Goal: Check status: Check status

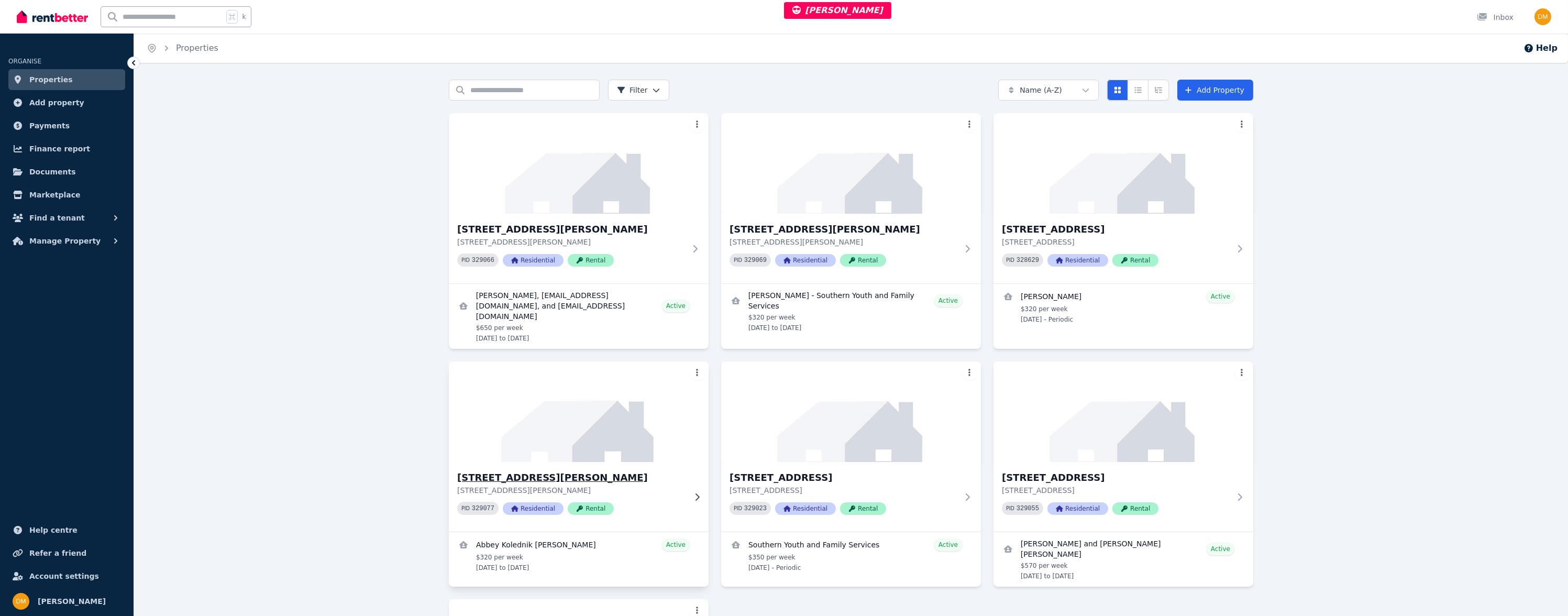
scroll to position [222, 0]
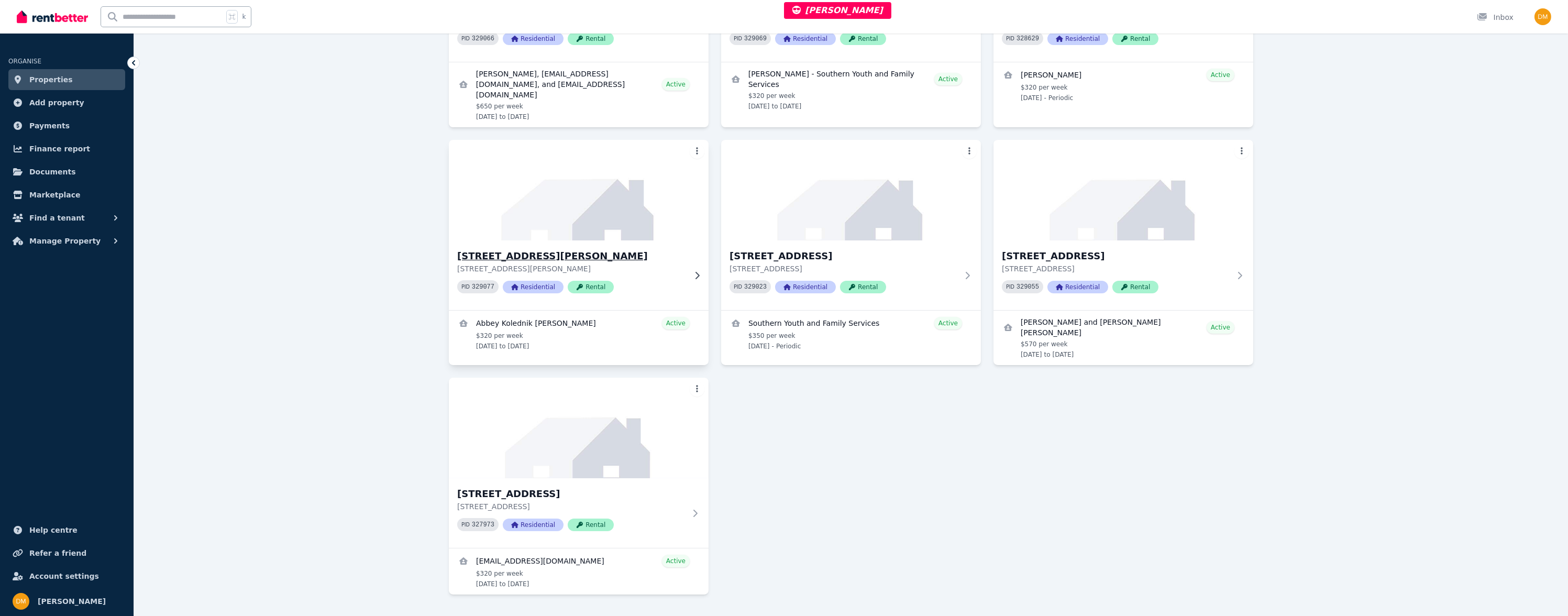
click at [623, 280] on div "PID 329077 Residential Rental" at bounding box center [571, 287] width 228 height 13
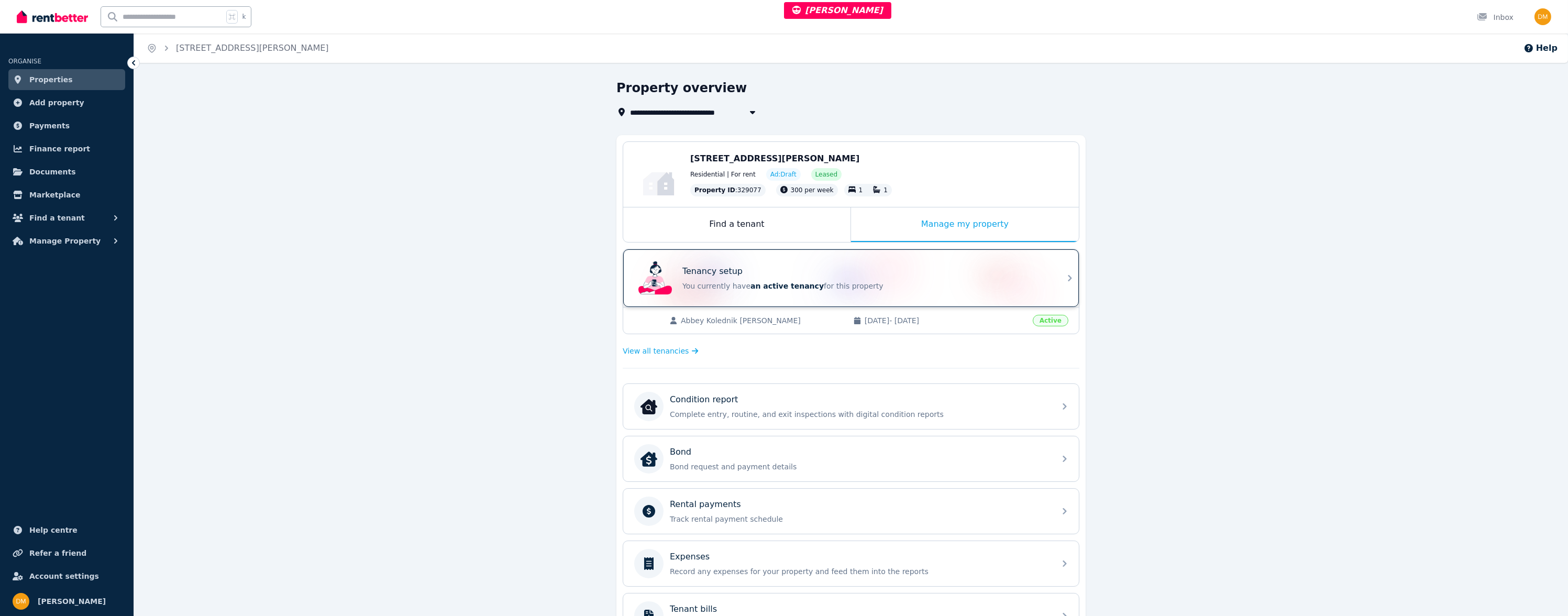
click at [864, 274] on div "Tenancy setup" at bounding box center [866, 271] width 367 height 13
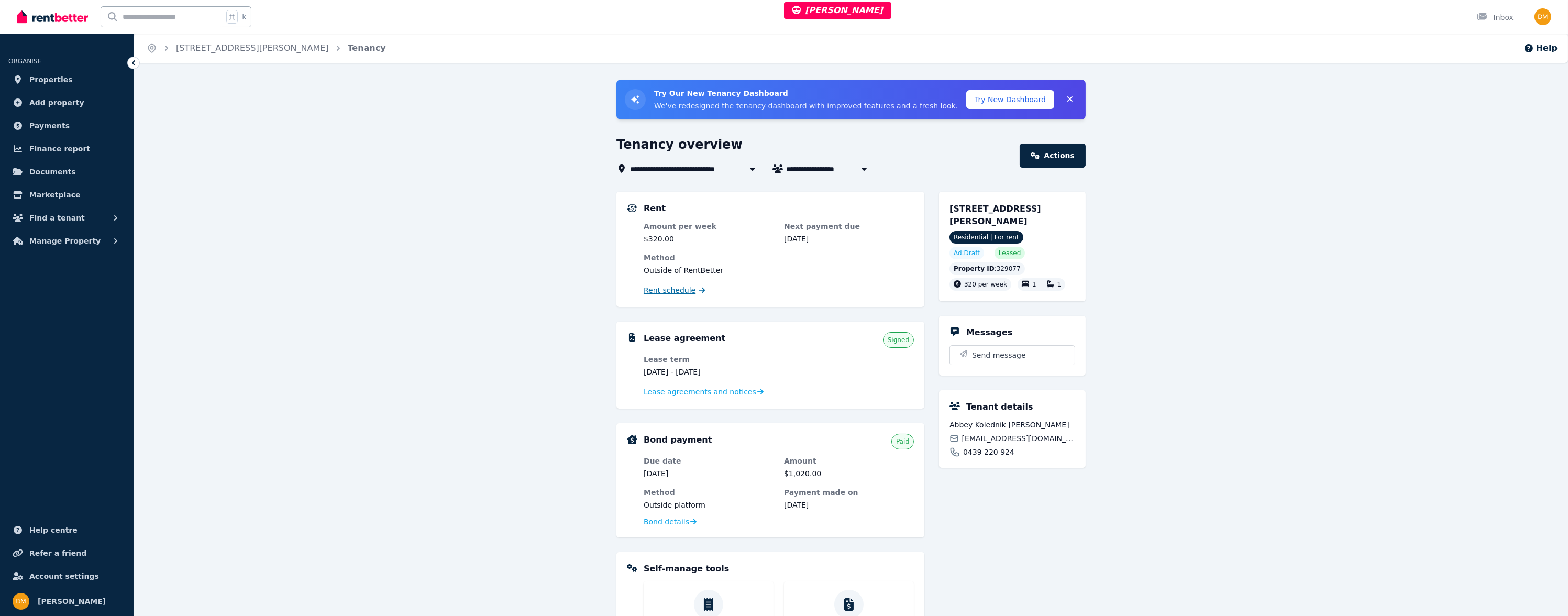
click at [687, 287] on span "Rent schedule" at bounding box center [669, 290] width 52 height 10
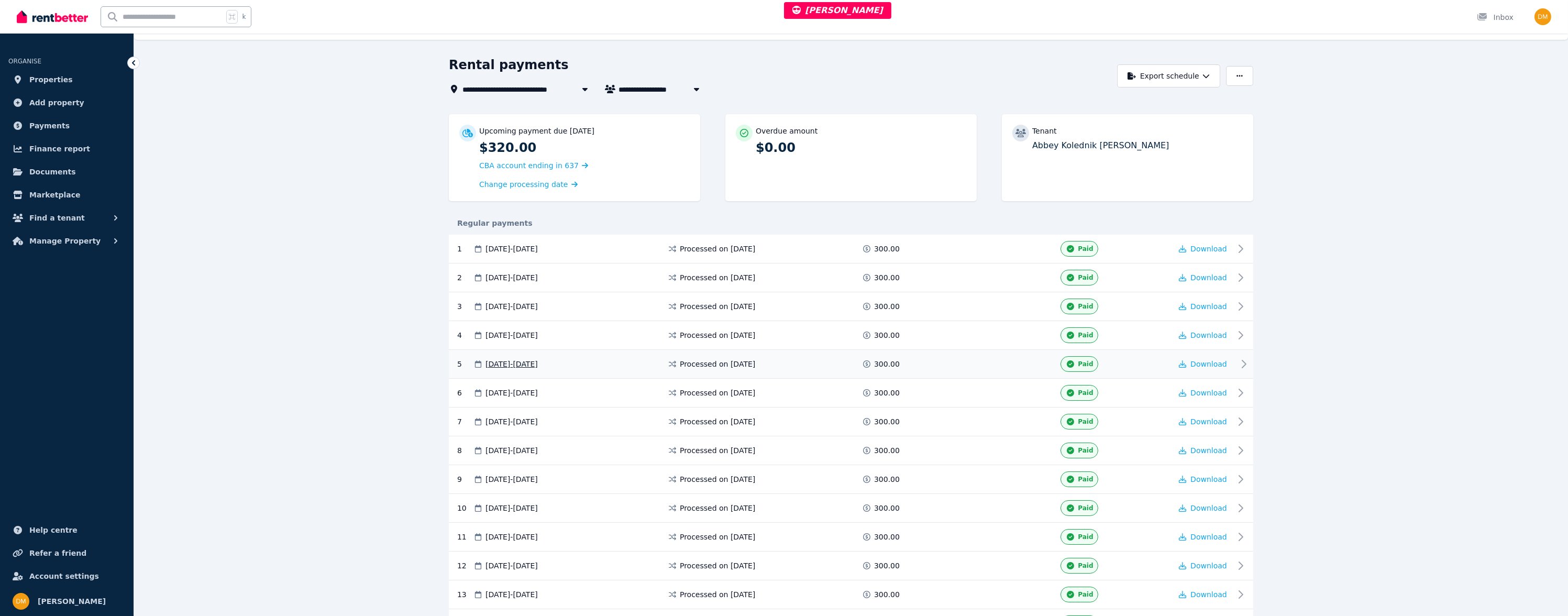
scroll to position [89, 0]
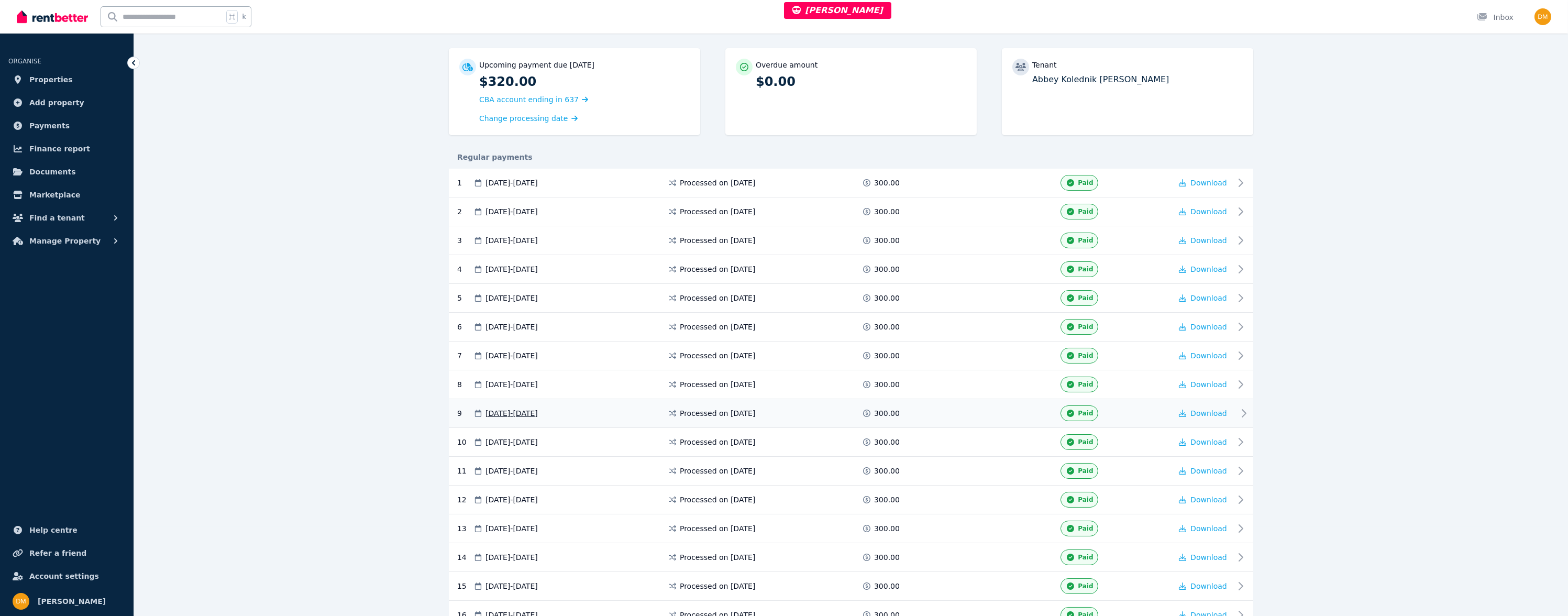
click at [792, 410] on div "Processed on [DATE]" at bounding box center [764, 413] width 194 height 16
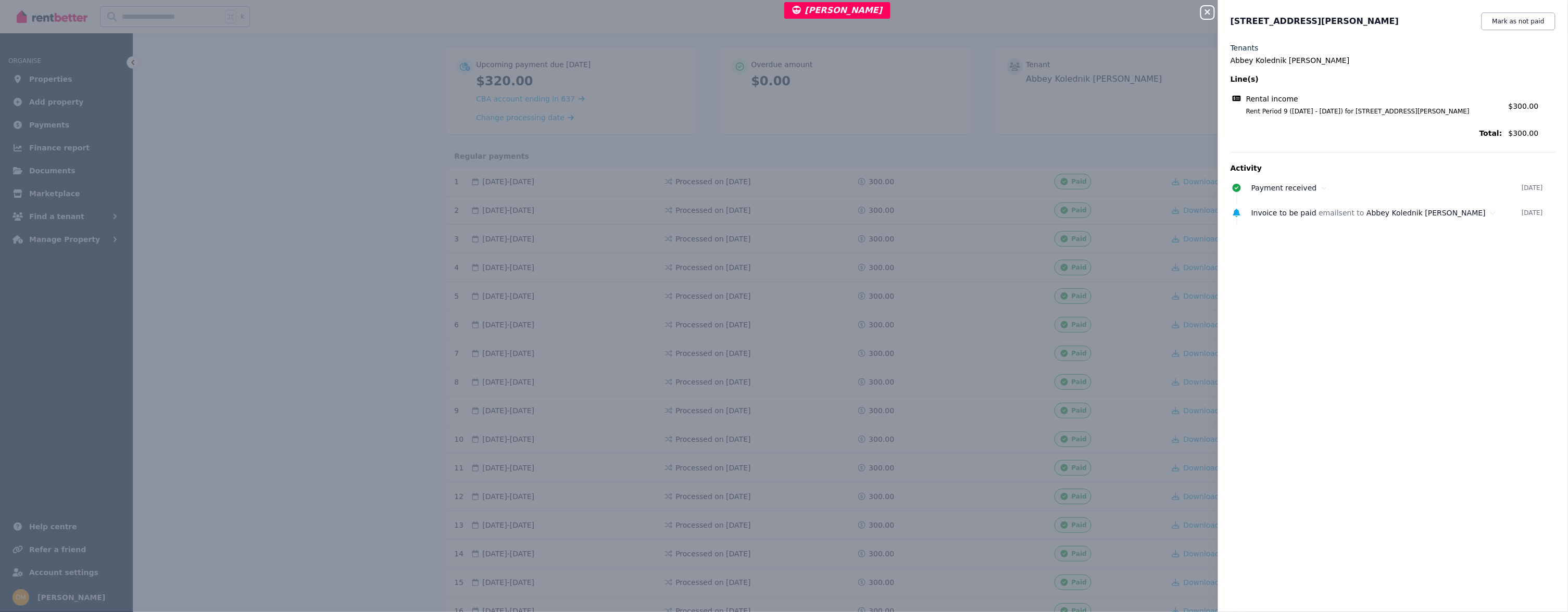
click at [948, 347] on div "Close panel [STREET_ADDRESS][PERSON_NAME] Mark as not paid Tenants Abbey Koledn…" at bounding box center [784, 306] width 1568 height 612
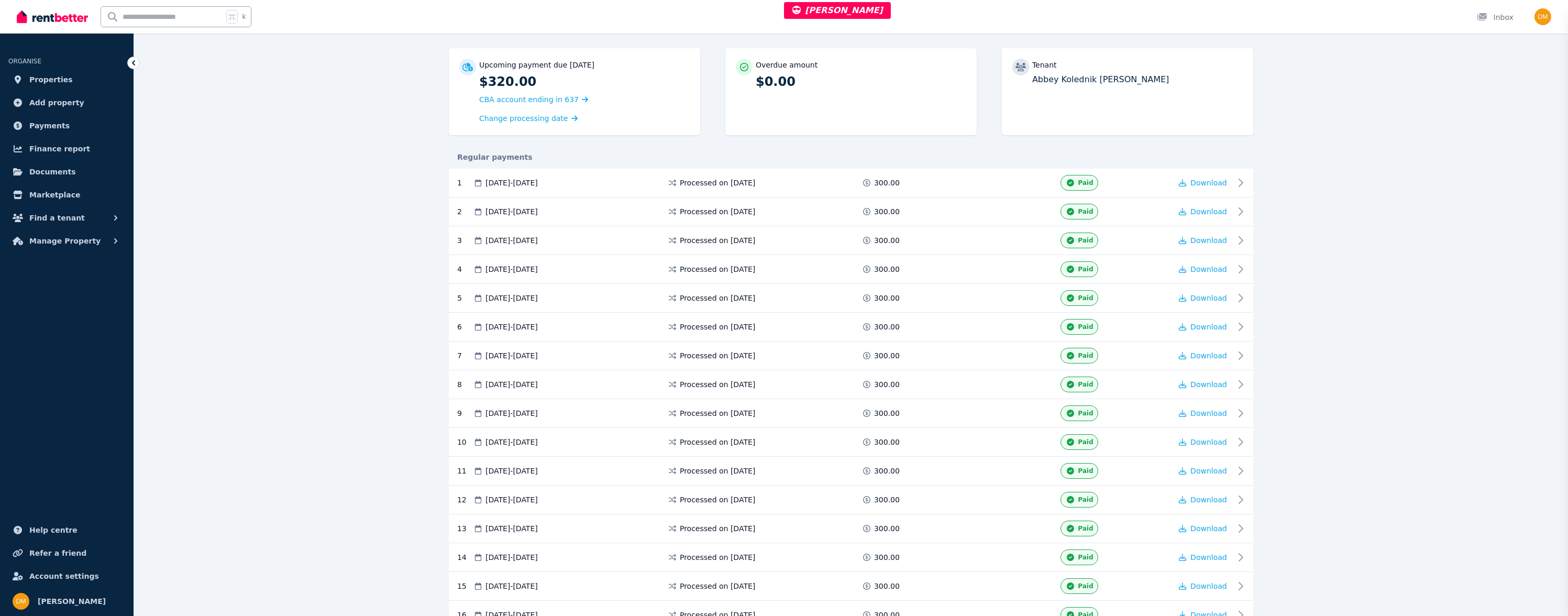
scroll to position [342, 0]
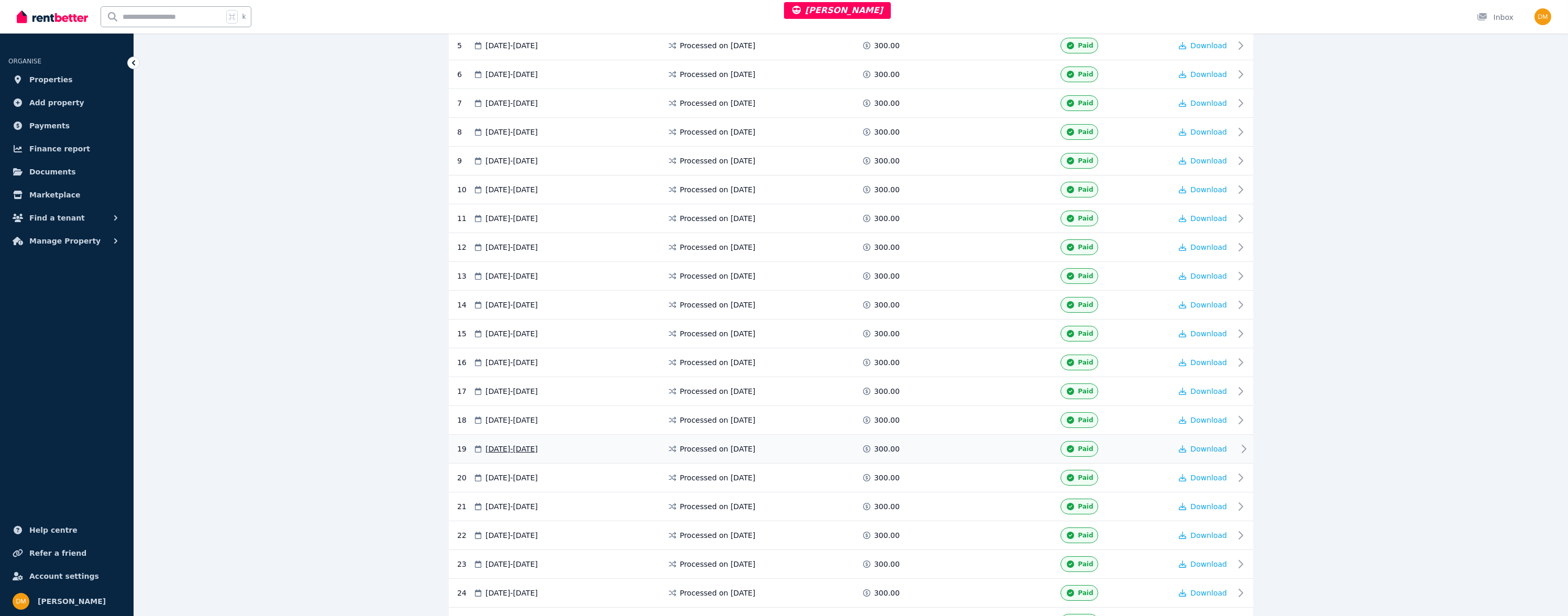
click at [705, 456] on div "19 [DATE] - [DATE] Processed on [DATE] 300.00 Paid Download" at bounding box center [851, 449] width 805 height 29
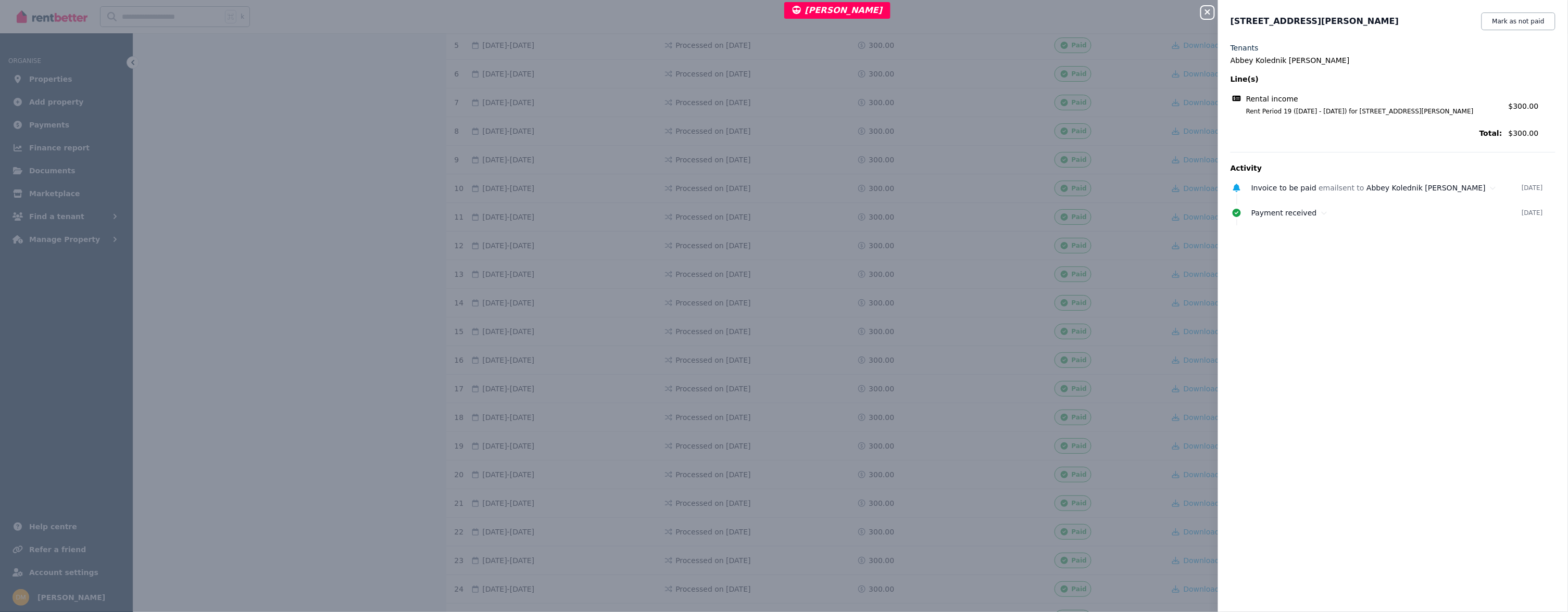
click at [775, 432] on div "Close panel [STREET_ADDRESS][PERSON_NAME] Mark as not paid Tenants Abbey Koledn…" at bounding box center [784, 306] width 1568 height 612
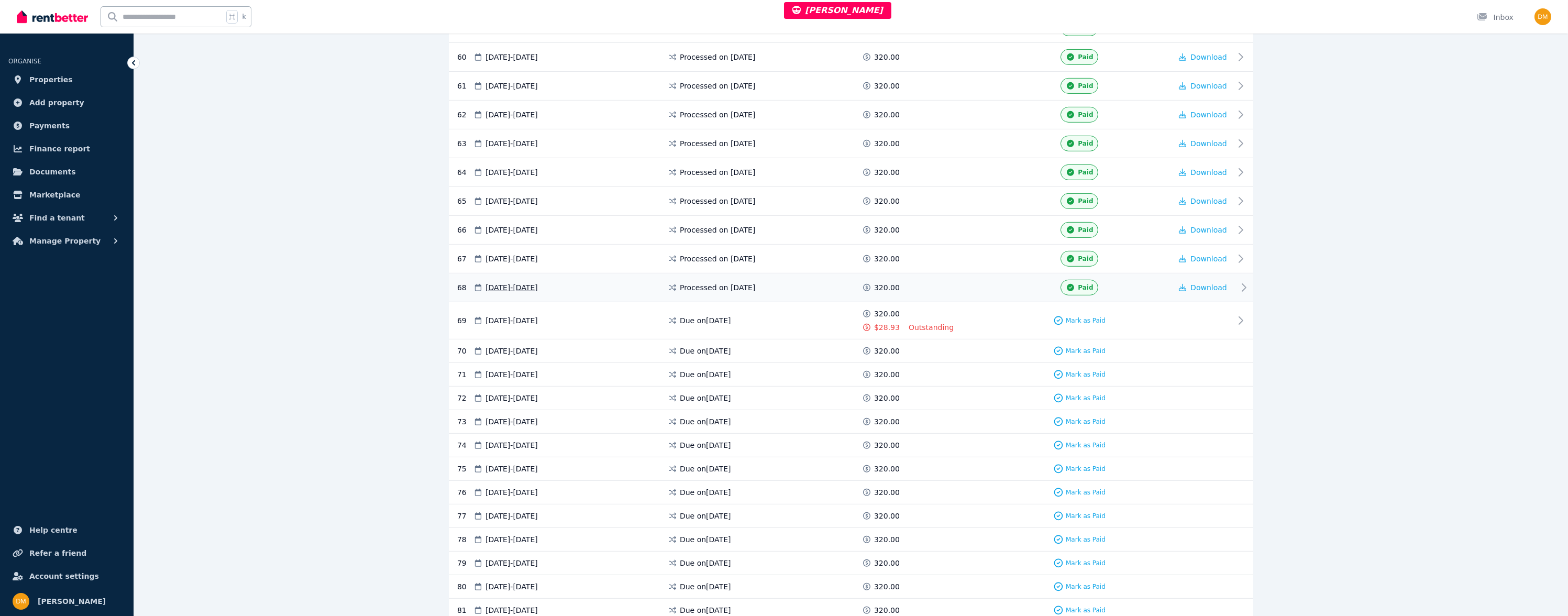
scroll to position [1743, 0]
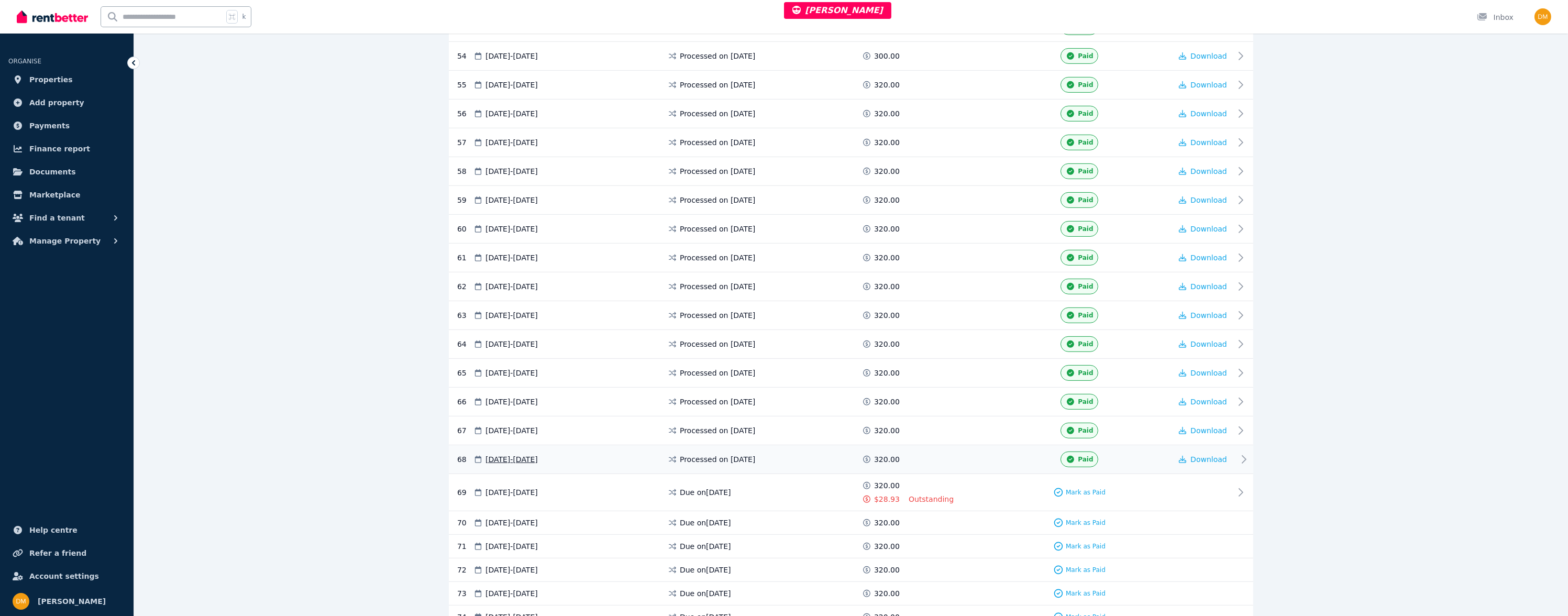
click at [779, 451] on div "Processed on [DATE]" at bounding box center [764, 459] width 194 height 16
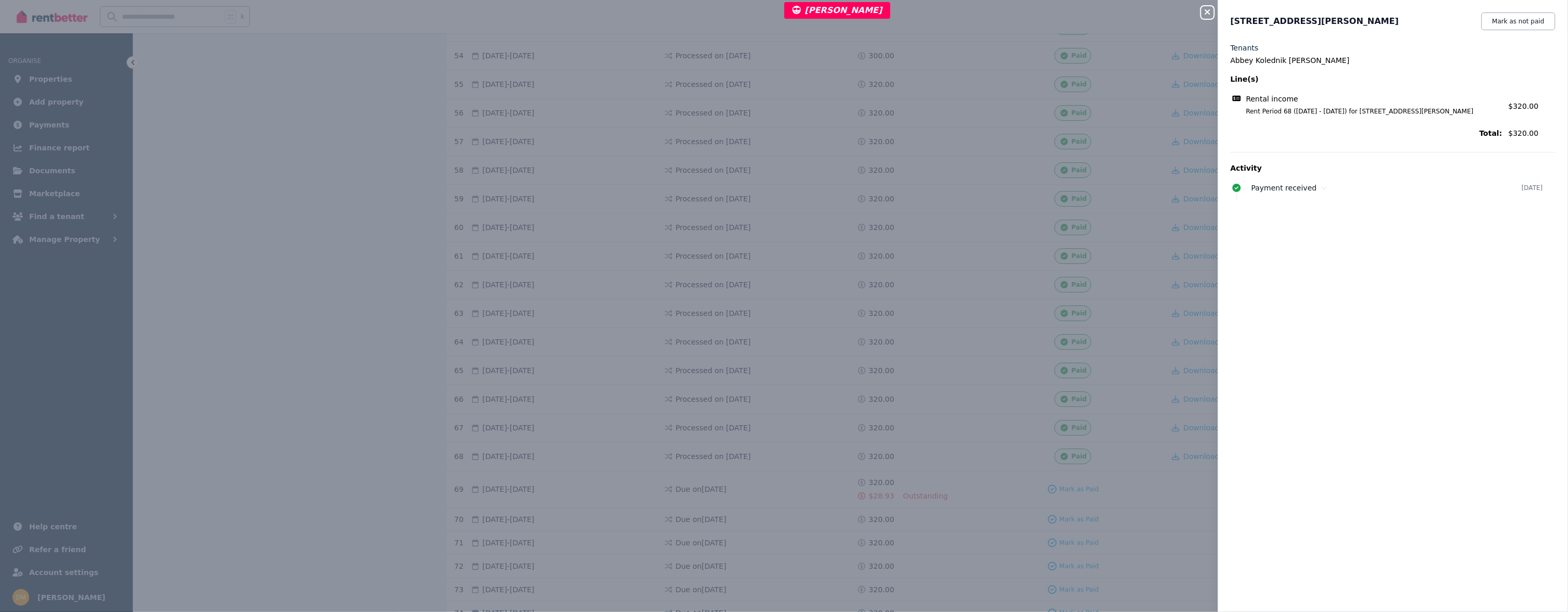
click at [747, 382] on div "Close panel [STREET_ADDRESS][PERSON_NAME] Mark as not paid Tenants Abbey Koledn…" at bounding box center [784, 306] width 1568 height 612
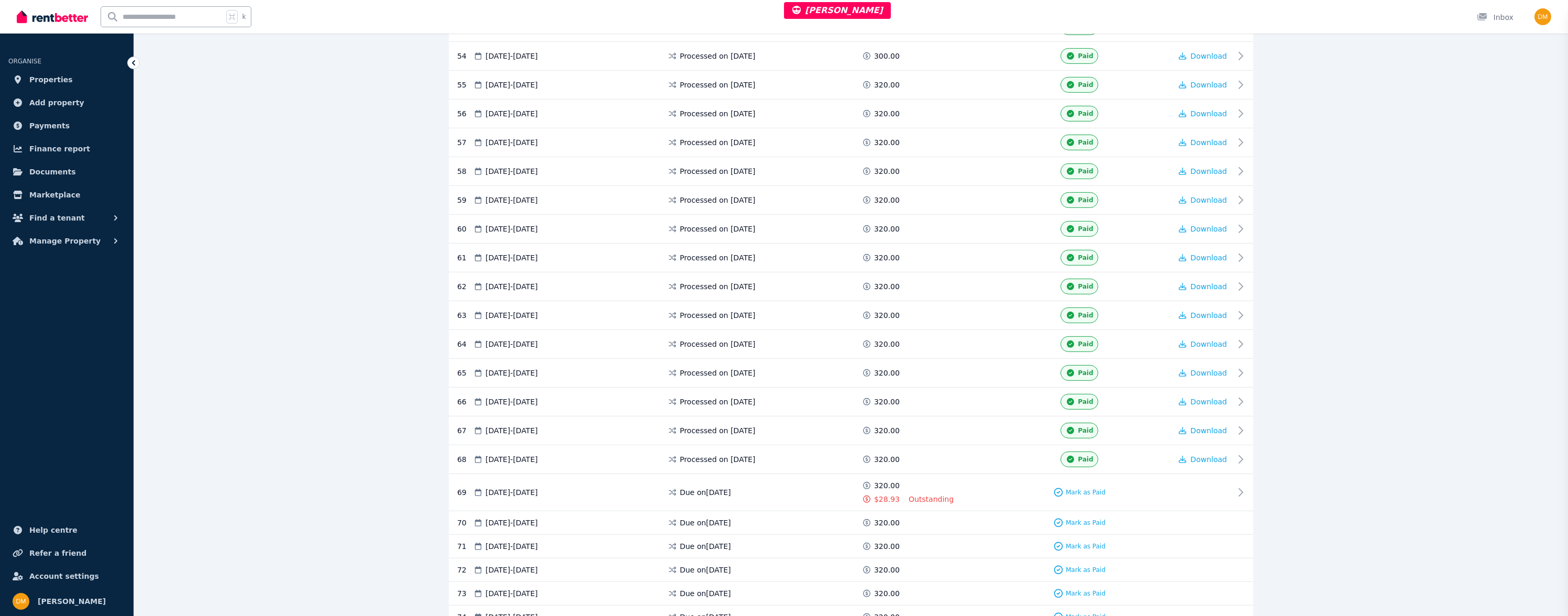
click at [738, 334] on div "Close panel [STREET_ADDRESS][PERSON_NAME]" at bounding box center [784, 308] width 1568 height 616
click at [745, 330] on div "64 [DATE] - [DATE] Processed on [DATE] 320.00 Paid Download" at bounding box center [851, 344] width 805 height 29
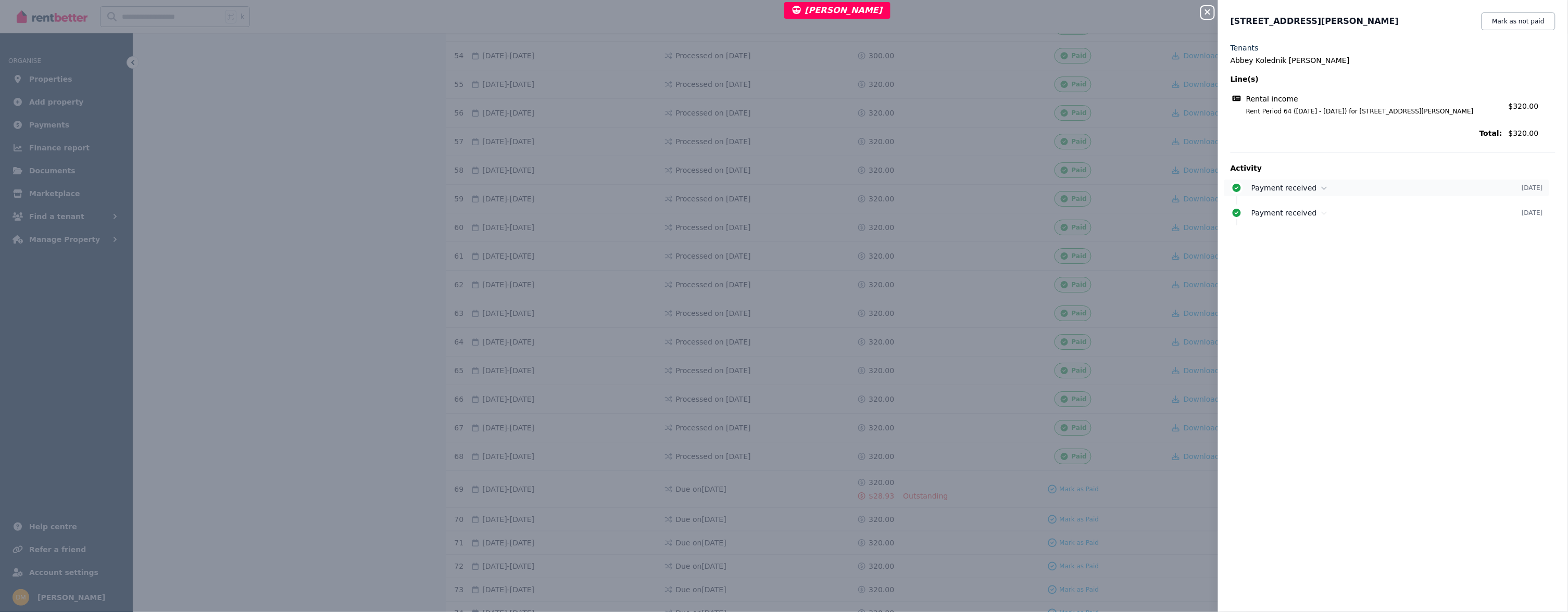
click at [1307, 192] on div "Payment received" at bounding box center [1387, 187] width 270 height 10
click at [1310, 230] on span "Payment received" at bounding box center [1284, 234] width 66 height 9
click at [900, 257] on div "Close panel [STREET_ADDRESS][PERSON_NAME] Mark as not paid Tenants Abbey Koledn…" at bounding box center [784, 306] width 1568 height 612
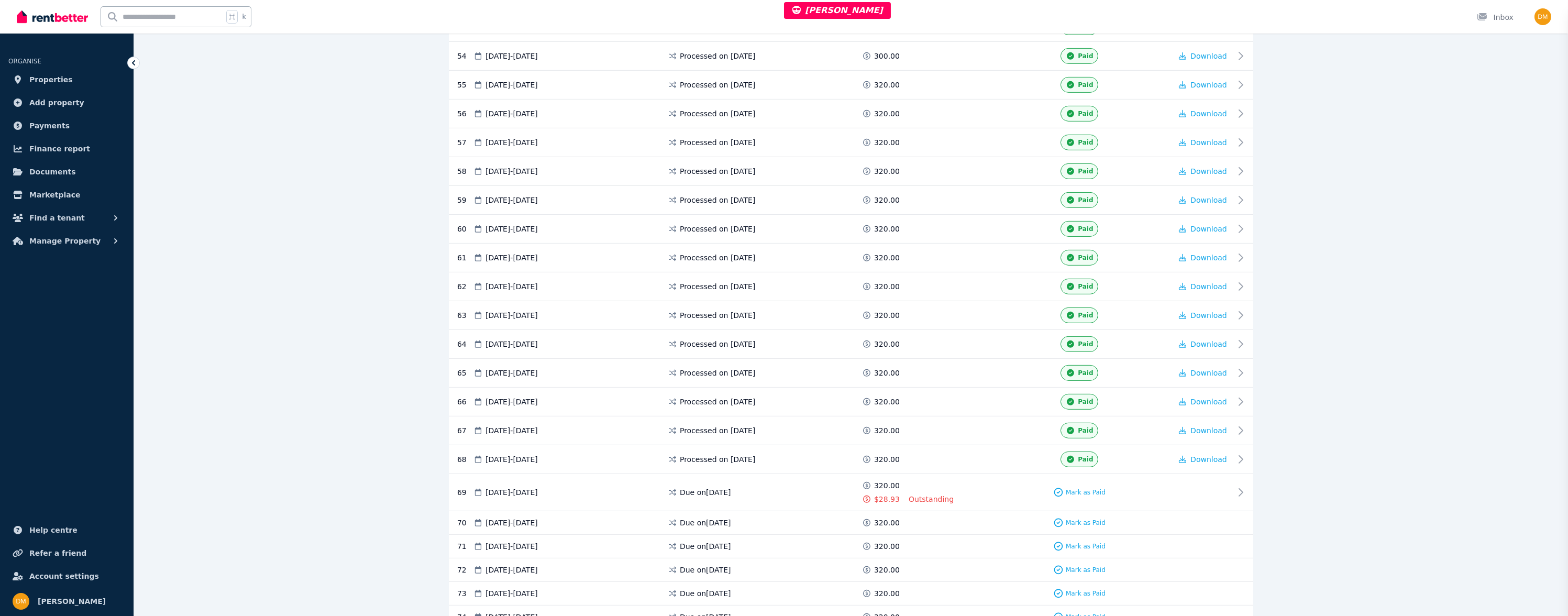
click at [771, 292] on div "Close panel [STREET_ADDRESS][PERSON_NAME]" at bounding box center [784, 308] width 1568 height 616
click at [768, 272] on div "62 [DATE] - [DATE] Processed on [DATE] 320.00 Paid Download" at bounding box center [851, 287] width 805 height 29
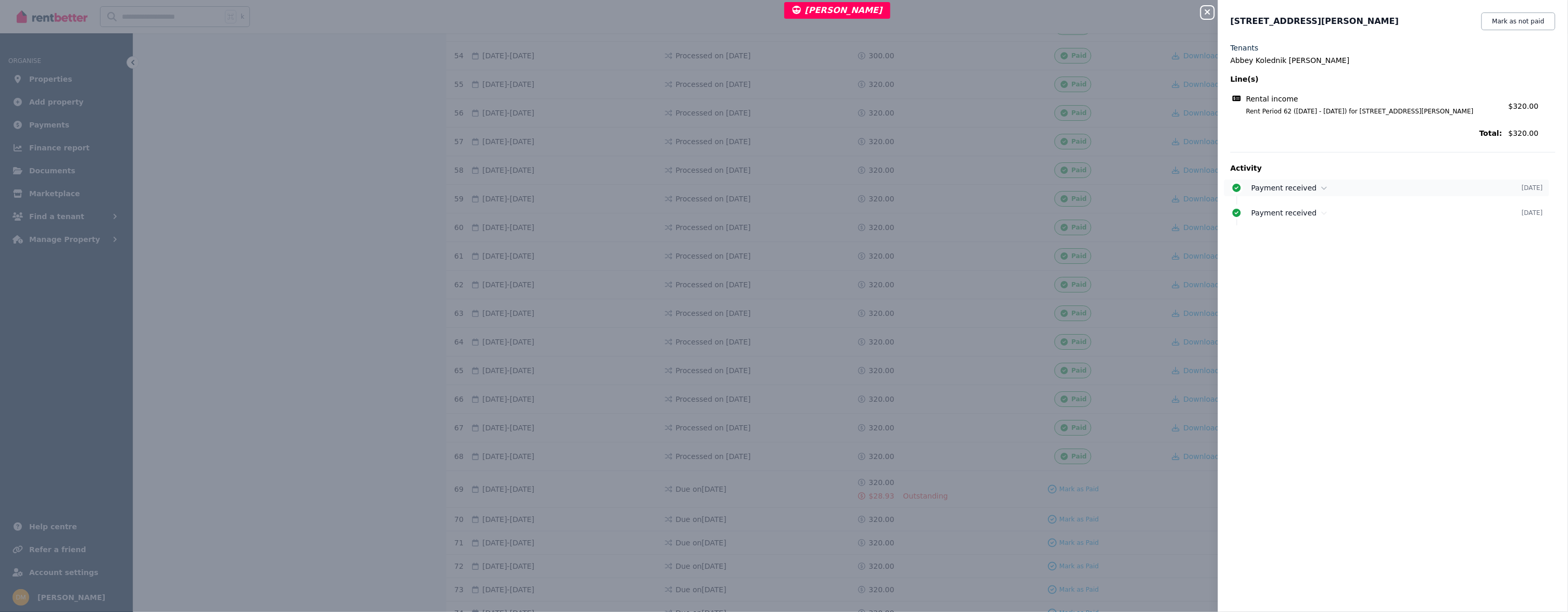
click at [1325, 195] on div "Payment received [DATE]" at bounding box center [1387, 187] width 325 height 16
click at [1321, 227] on ul "Payment received [DATE] Payment of $313.13 was marked as received outside the p…" at bounding box center [1393, 211] width 325 height 63
click at [1321, 241] on div "Payment received [DATE]" at bounding box center [1387, 234] width 325 height 16
click at [979, 247] on div "Close panel [STREET_ADDRESS][PERSON_NAME] Mark as not paid Tenants Abbey Koledn…" at bounding box center [784, 306] width 1568 height 612
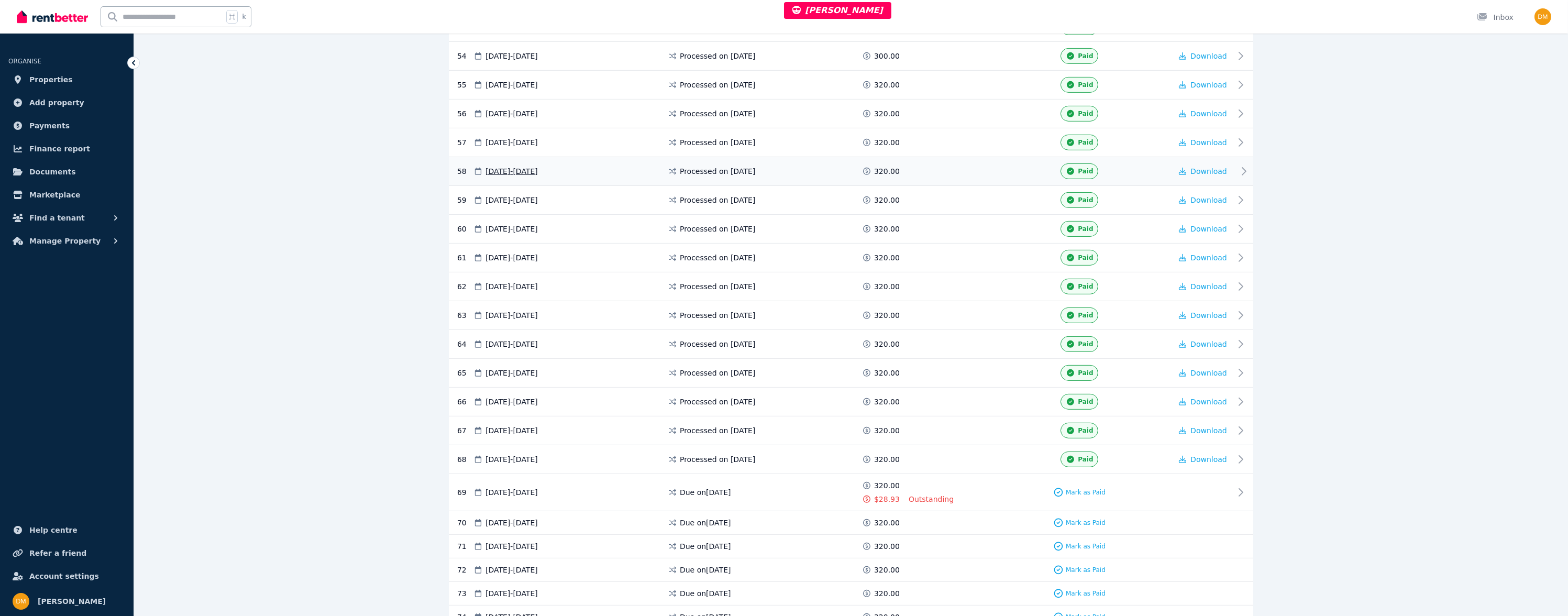
click at [755, 166] on span "Processed on [DATE]" at bounding box center [717, 171] width 75 height 10
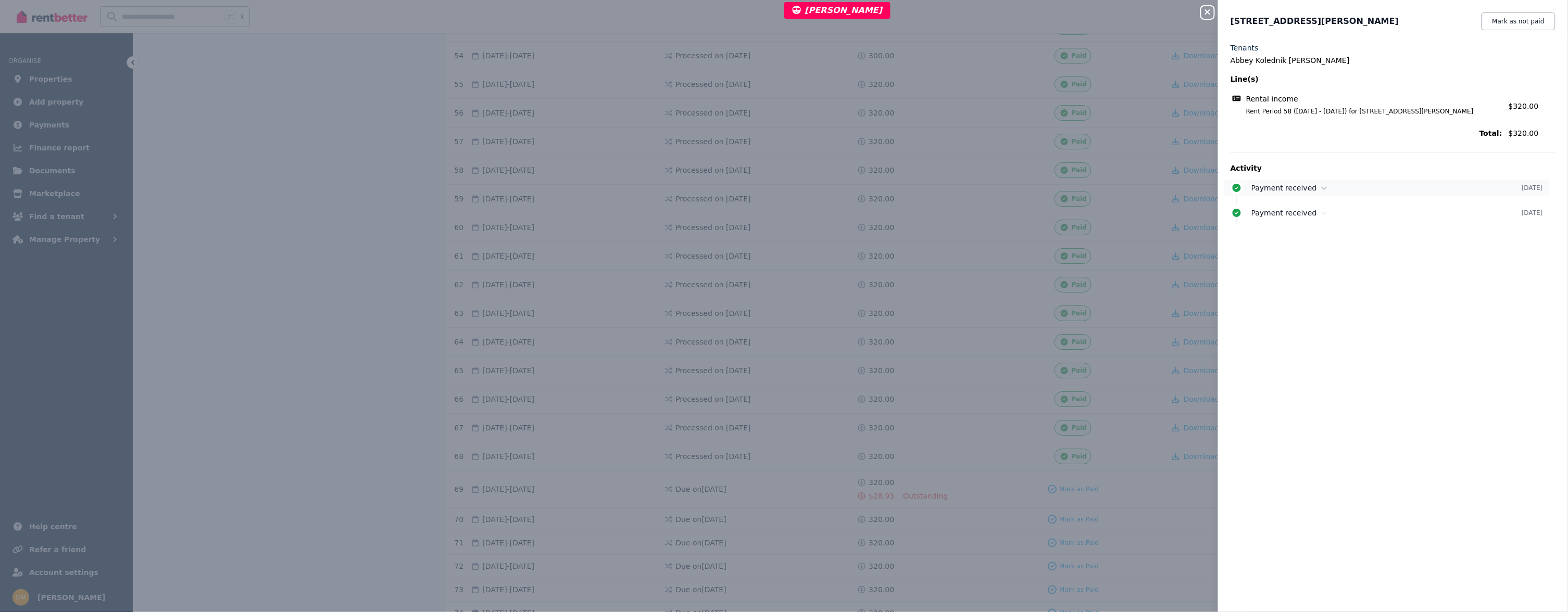
click at [1318, 193] on div "Payment received [DATE]" at bounding box center [1387, 187] width 325 height 16
click at [1312, 207] on p "Payment of $222.98 was marked as received outside the platform." at bounding box center [1404, 205] width 304 height 10
click at [1317, 226] on div "Payment received [DATE]" at bounding box center [1387, 234] width 325 height 16
click at [978, 292] on div "Close panel [STREET_ADDRESS][PERSON_NAME] Mark as not paid Tenants Abbey Koledn…" at bounding box center [784, 306] width 1568 height 612
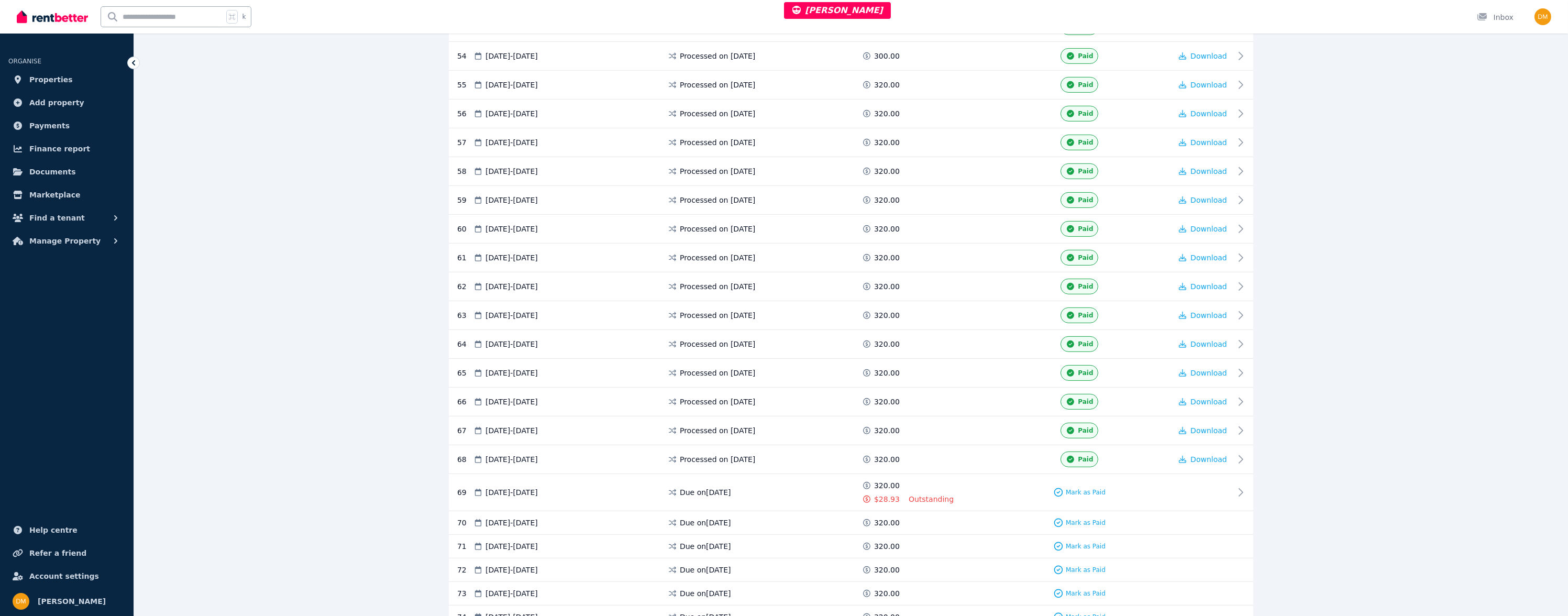
click at [748, 167] on span "Processed on [DATE]" at bounding box center [717, 171] width 75 height 10
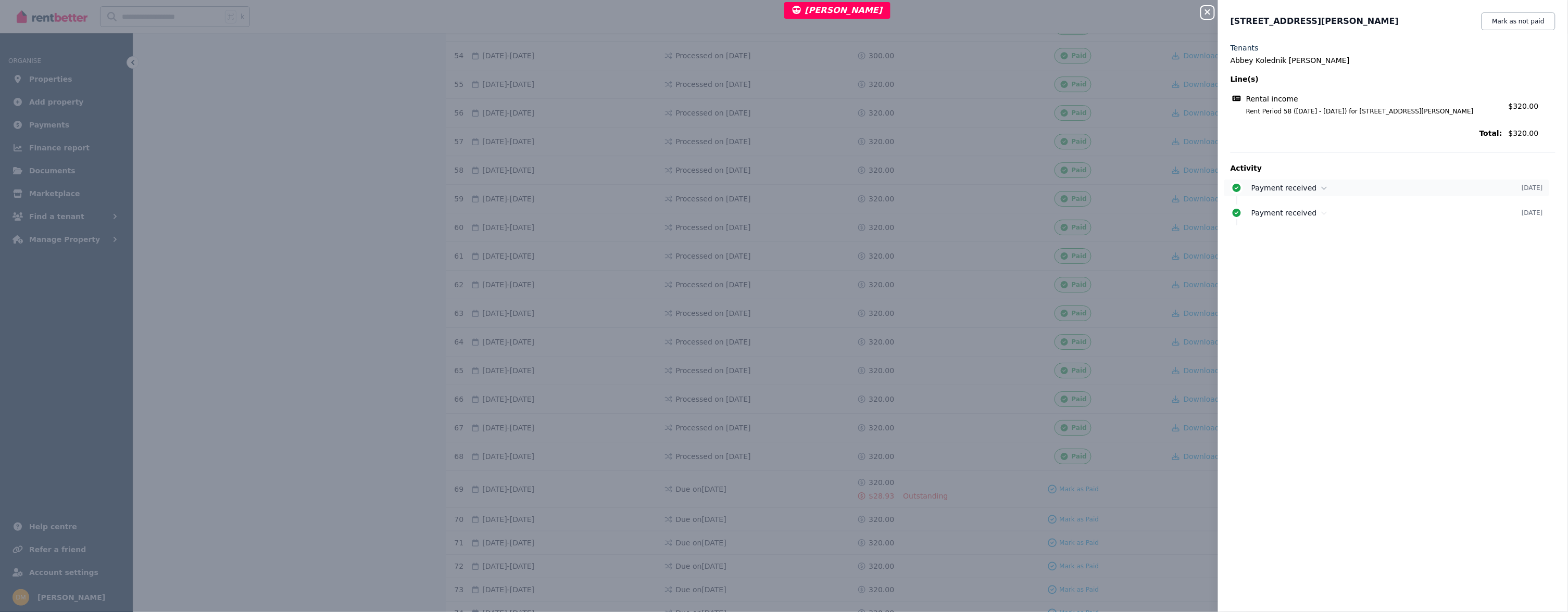
click at [1280, 184] on span "Payment received" at bounding box center [1284, 188] width 66 height 9
click at [1311, 230] on span "Payment received" at bounding box center [1284, 234] width 66 height 9
click at [971, 185] on div "Close panel [STREET_ADDRESS][PERSON_NAME] Mark as not paid Tenants Abbey Koledn…" at bounding box center [784, 306] width 1568 height 612
